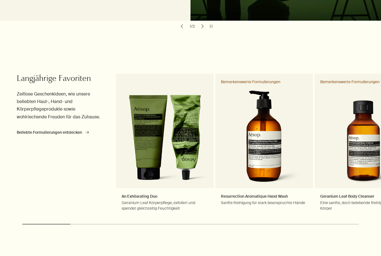
scroll to position [215, 0]
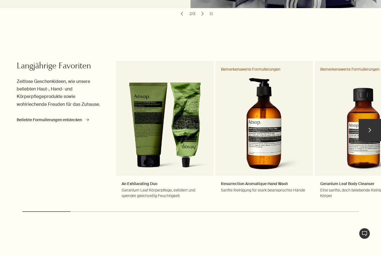
click at [370, 132] on button "chevron" at bounding box center [370, 130] width 22 height 22
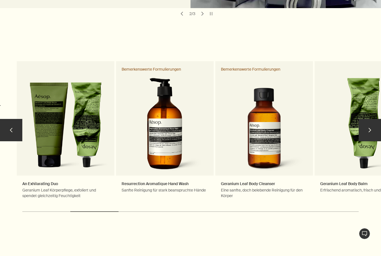
click at [371, 131] on button "chevron" at bounding box center [370, 130] width 22 height 22
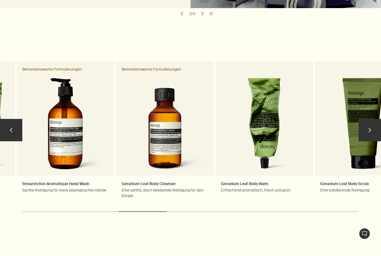
click at [376, 126] on button "chevron" at bounding box center [370, 130] width 22 height 22
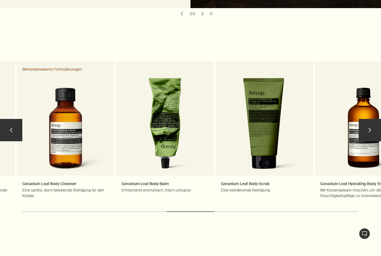
click at [371, 128] on button "chevron" at bounding box center [370, 130] width 22 height 22
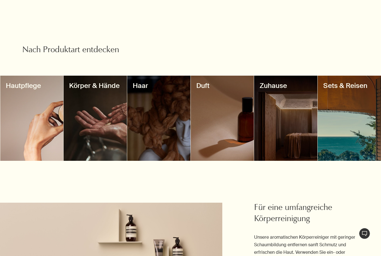
scroll to position [448, 0]
click at [97, 128] on div at bounding box center [95, 118] width 63 height 85
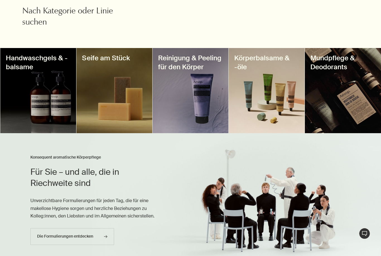
scroll to position [210, 0]
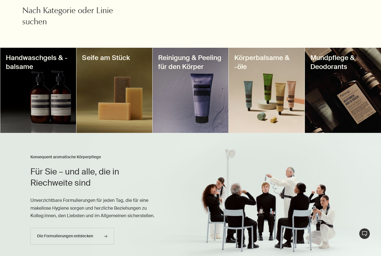
click at [45, 105] on div at bounding box center [38, 90] width 76 height 85
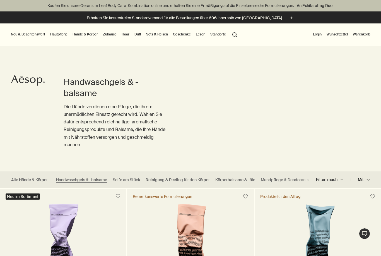
click at [81, 33] on link "Hände & Körper" at bounding box center [85, 34] width 28 height 7
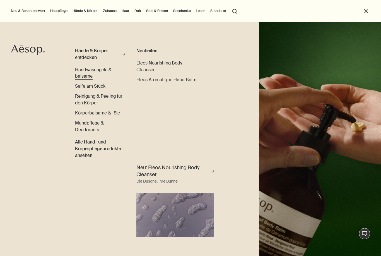
click at [107, 71] on span "Handwaschgels & -balsame" at bounding box center [94, 73] width 39 height 13
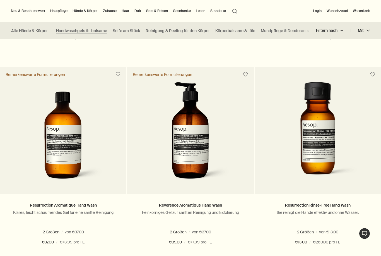
scroll to position [325, 0]
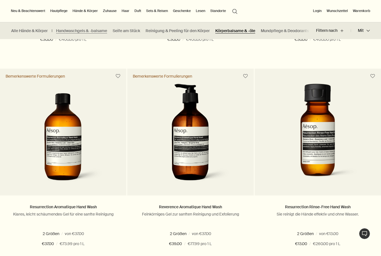
click at [239, 31] on link "Körperbalsame & -öle" at bounding box center [235, 30] width 40 height 5
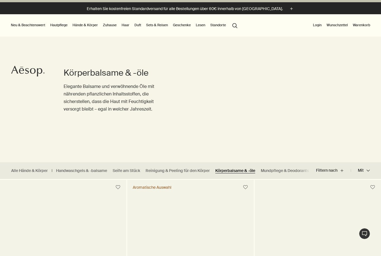
scroll to position [13, 0]
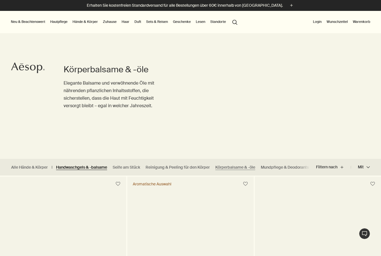
click at [81, 166] on link "Handwaschgels & -balsame" at bounding box center [81, 167] width 51 height 5
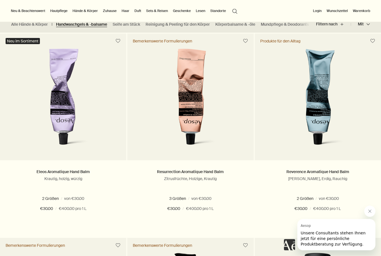
scroll to position [154, 0]
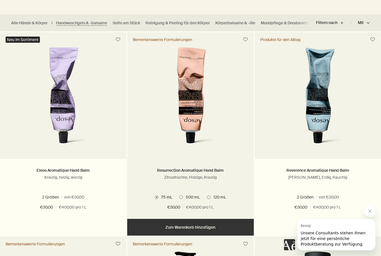
click at [191, 199] on span "500 mL" at bounding box center [191, 197] width 17 height 5
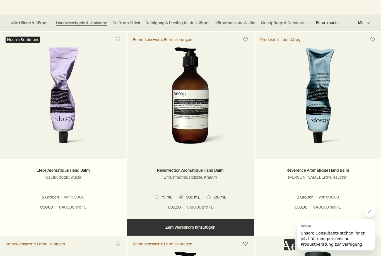
click at [218, 198] on span "120 mL" at bounding box center [219, 197] width 16 height 5
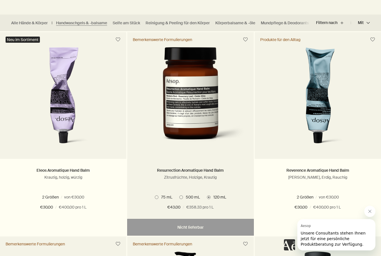
click at [189, 199] on span "500 mL" at bounding box center [191, 197] width 17 height 5
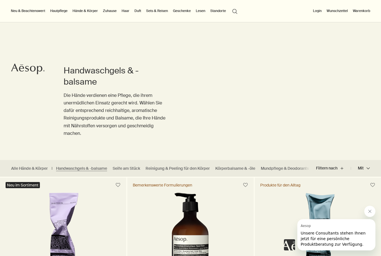
scroll to position [0, 0]
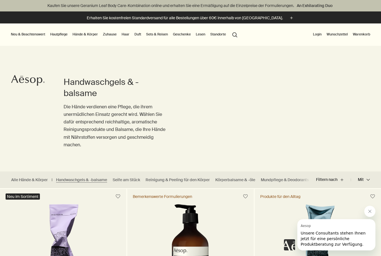
click at [219, 32] on button "Standorte" at bounding box center [218, 34] width 18 height 7
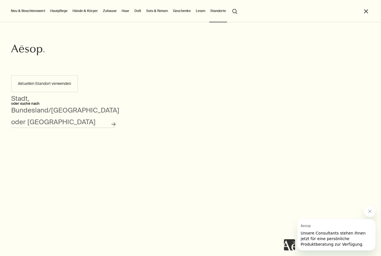
click at [371, 212] on icon "Nachricht von Aesop schließen" at bounding box center [370, 211] width 4 height 4
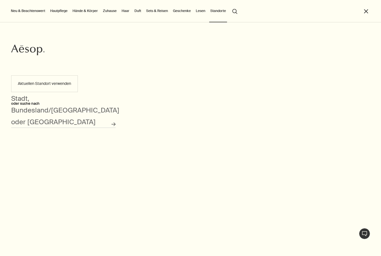
click at [364, 12] on button "close" at bounding box center [366, 11] width 6 height 6
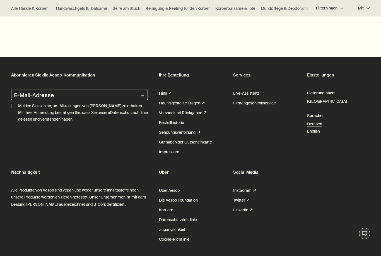
scroll to position [1525, 0]
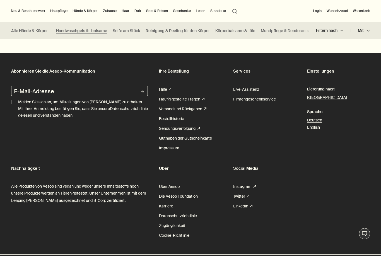
click at [179, 189] on link "Über Aesop" at bounding box center [169, 187] width 21 height 10
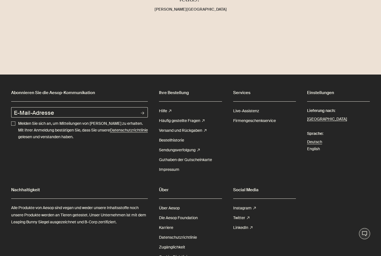
scroll to position [1081, 0]
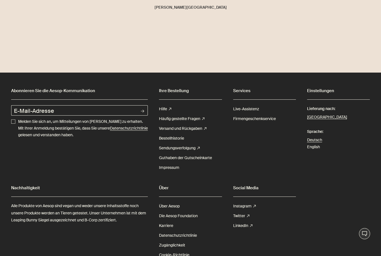
click at [194, 216] on link "Die Aesop Foundation" at bounding box center [178, 216] width 39 height 10
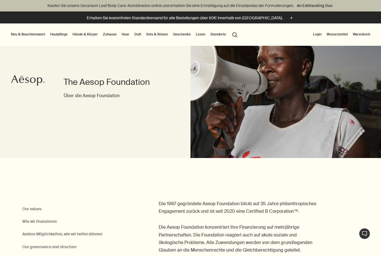
click at [29, 32] on button "Neu & Beachtenswert" at bounding box center [28, 34] width 37 height 7
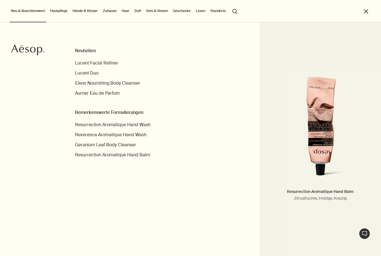
click at [325, 167] on img "primary" at bounding box center [320, 130] width 89 height 106
